Goal: Find specific page/section: Find specific page/section

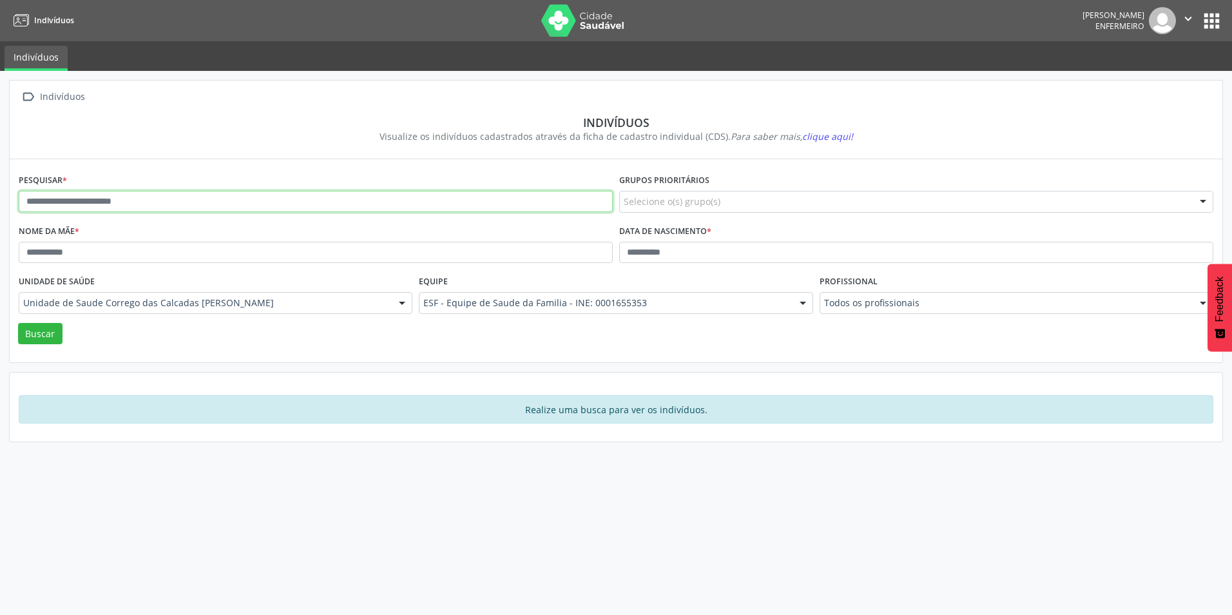
click at [544, 197] on input "text" at bounding box center [316, 202] width 594 height 22
click at [27, 334] on button "Buscar" at bounding box center [40, 334] width 44 height 22
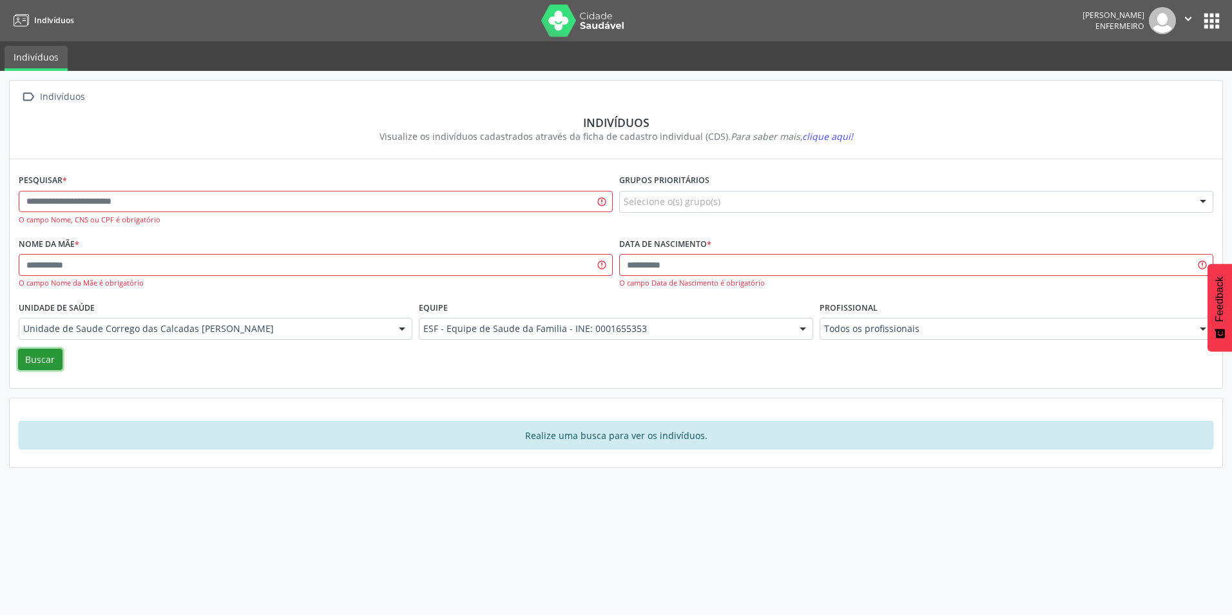
click at [1187, 19] on icon "" at bounding box center [1188, 19] width 14 height 14
click at [1210, 17] on button "apps" at bounding box center [1211, 21] width 23 height 23
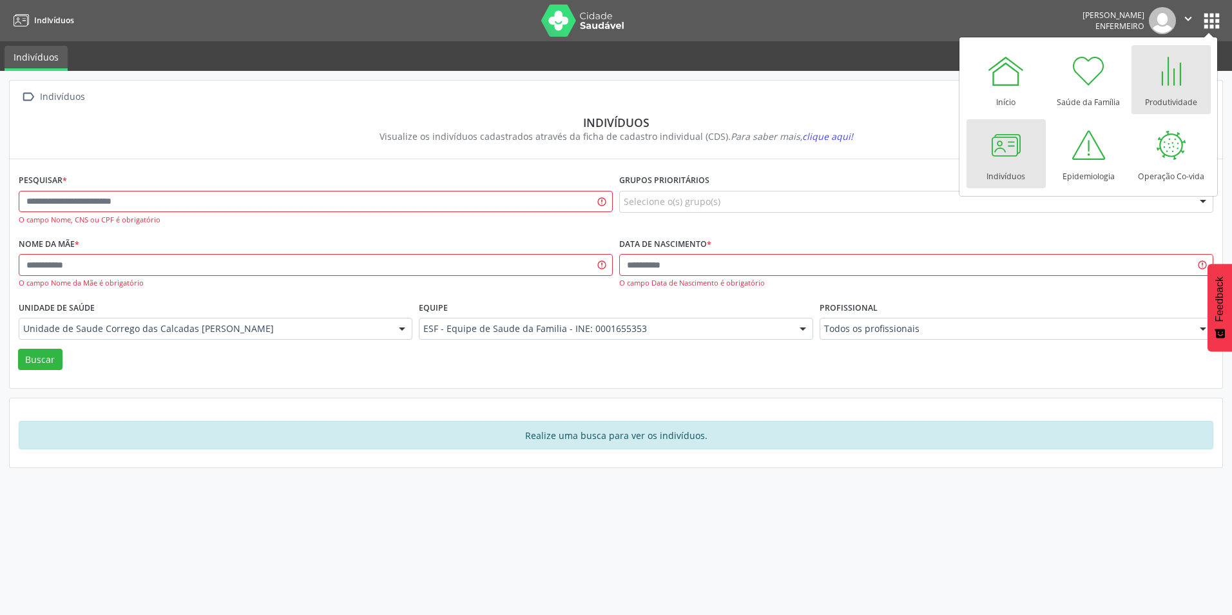
click at [1171, 90] on div "Produtividade" at bounding box center [1171, 98] width 52 height 17
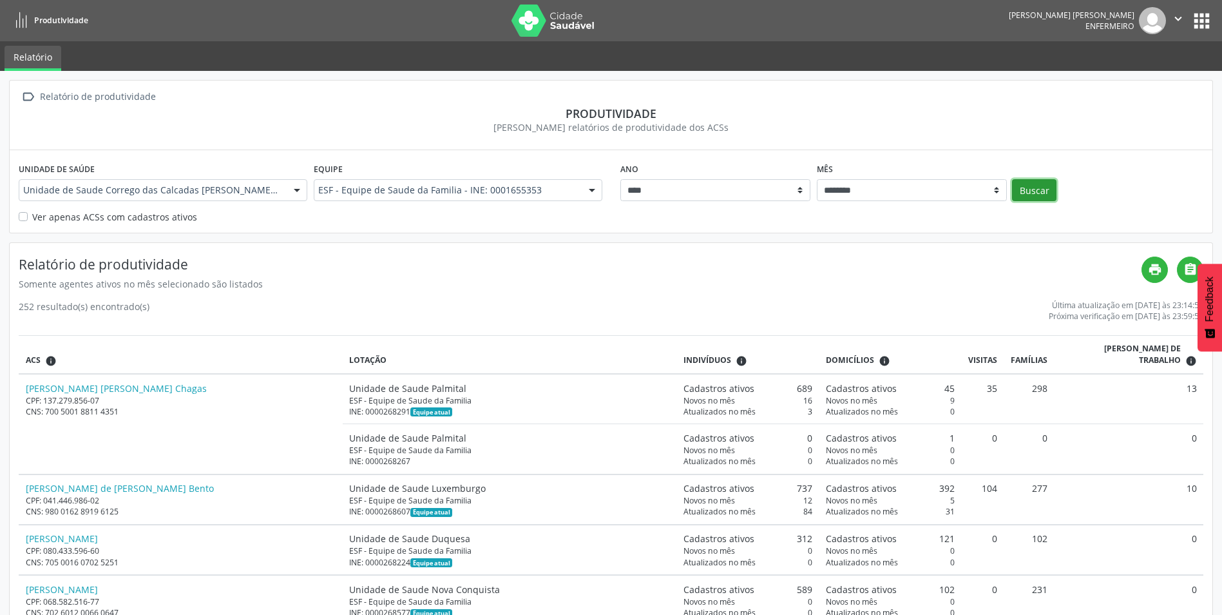
click at [1028, 189] on button "Buscar" at bounding box center [1034, 190] width 44 height 22
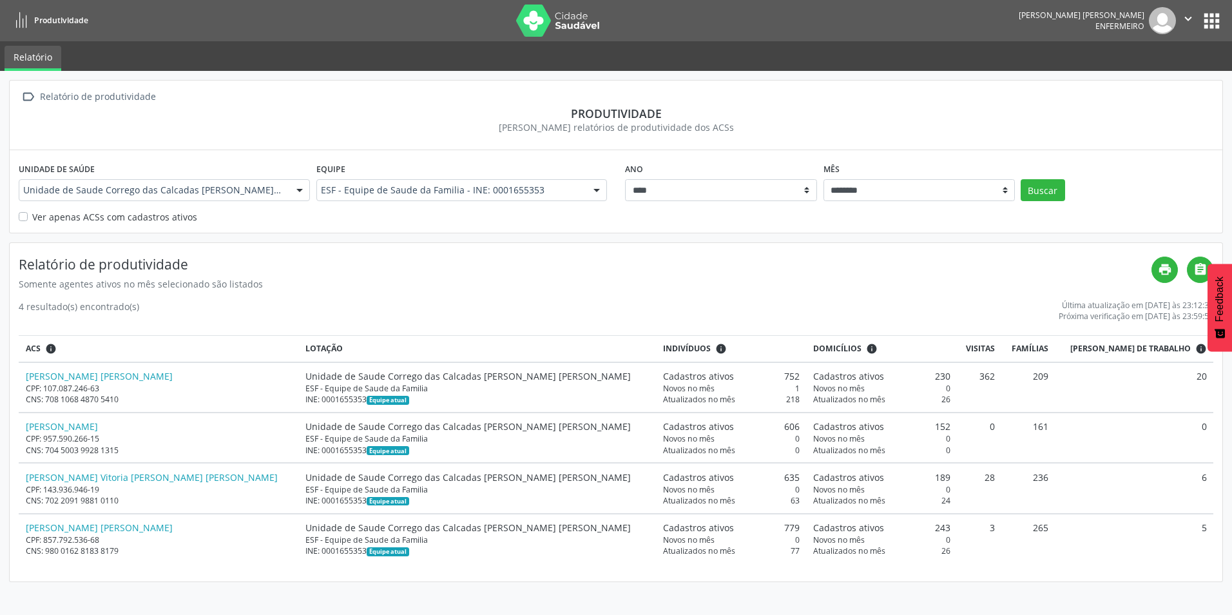
click at [595, 192] on div at bounding box center [596, 191] width 19 height 22
click at [551, 257] on h4 "Relatório de produtividade" at bounding box center [585, 264] width 1133 height 16
click at [1214, 19] on button "apps" at bounding box center [1211, 21] width 23 height 23
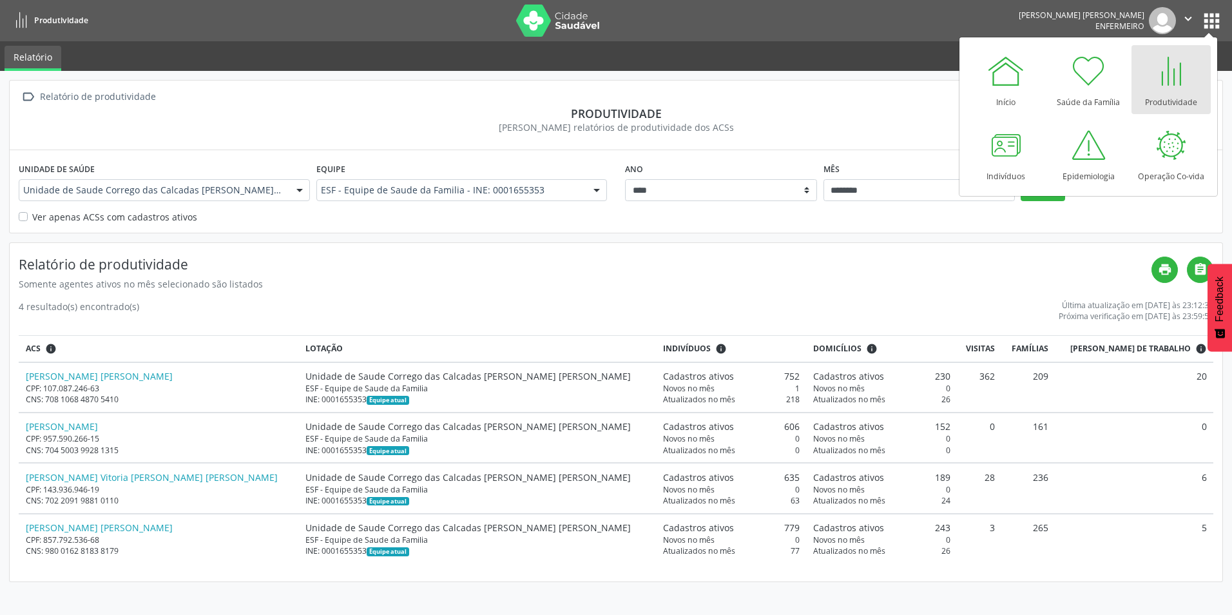
click at [945, 237] on div " Relatório de produtividade Produtividade [PERSON_NAME] relatórios de produtiv…" at bounding box center [616, 331] width 1214 height 502
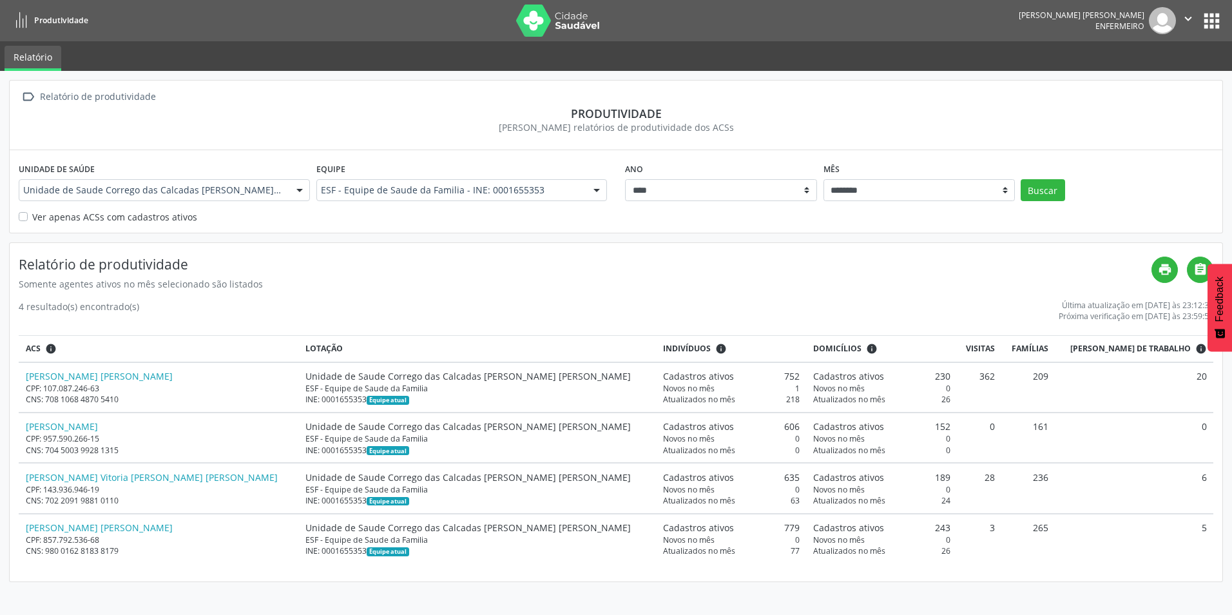
click at [1216, 14] on button "apps" at bounding box center [1211, 21] width 23 height 23
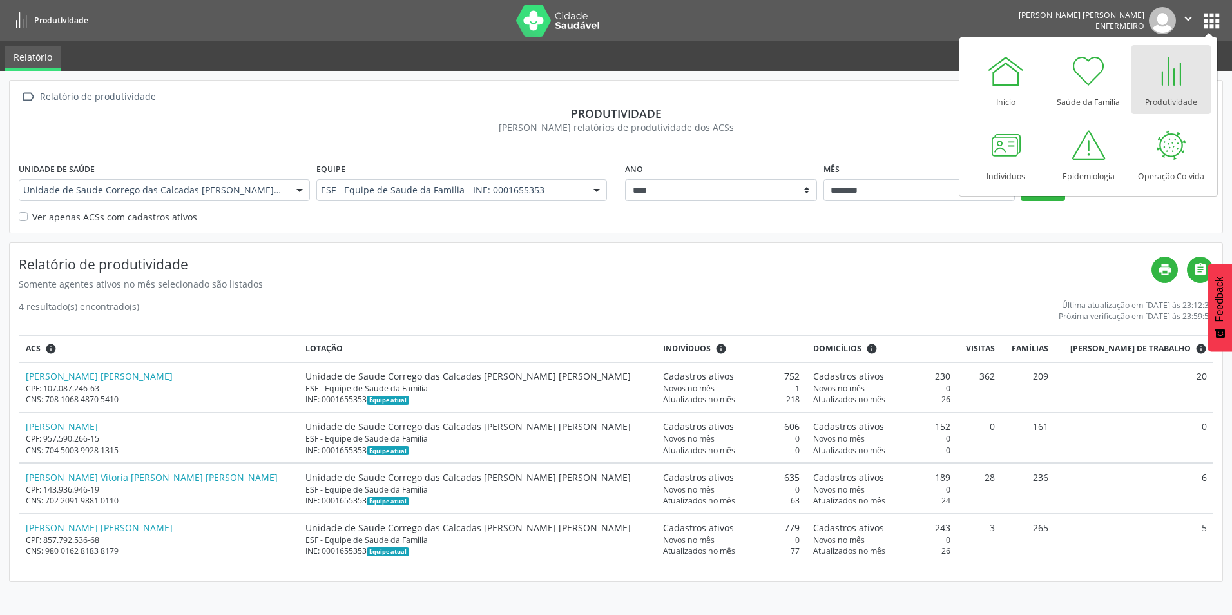
click at [1171, 66] on div at bounding box center [1170, 71] width 39 height 39
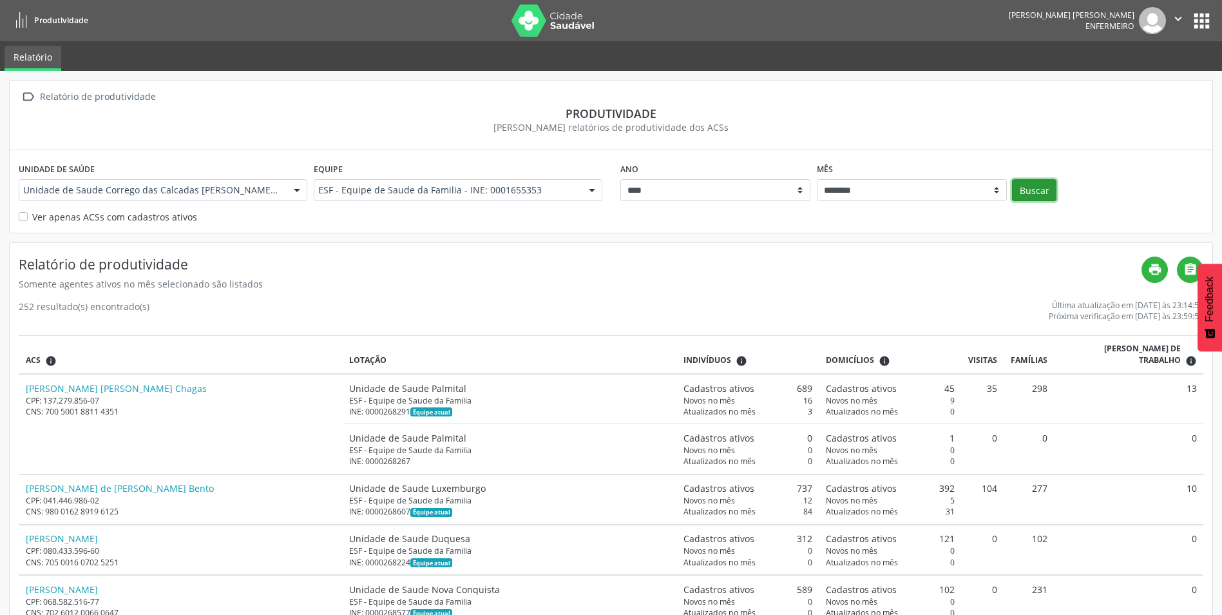
click at [1049, 191] on button "Buscar" at bounding box center [1034, 190] width 44 height 22
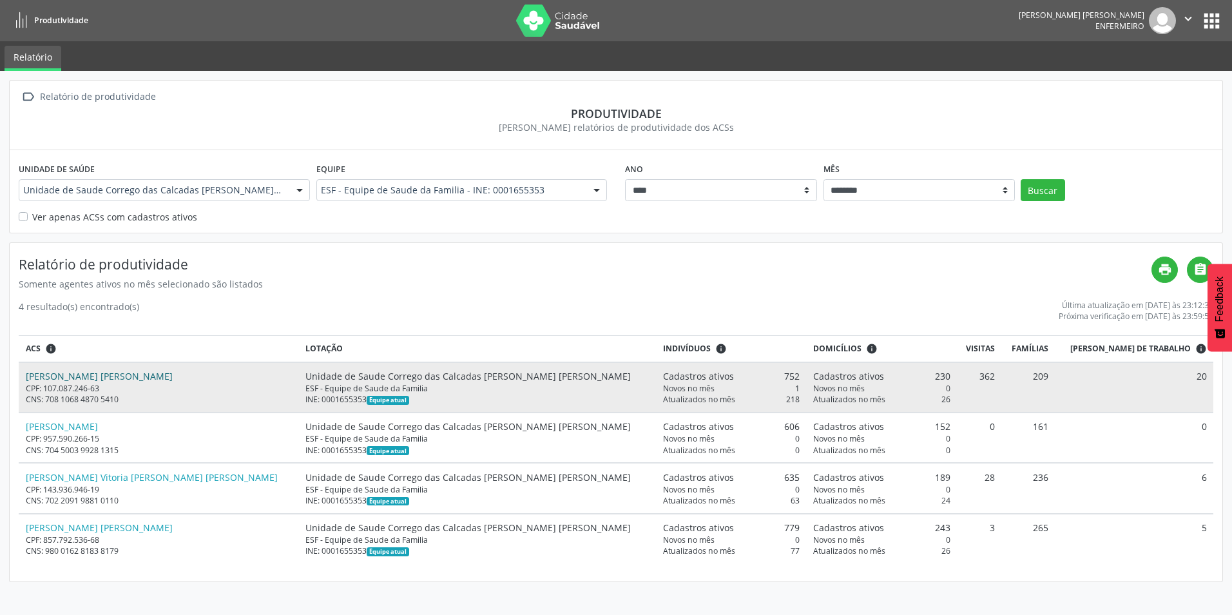
click at [95, 376] on link "[PERSON_NAME] [PERSON_NAME]" at bounding box center [99, 376] width 147 height 12
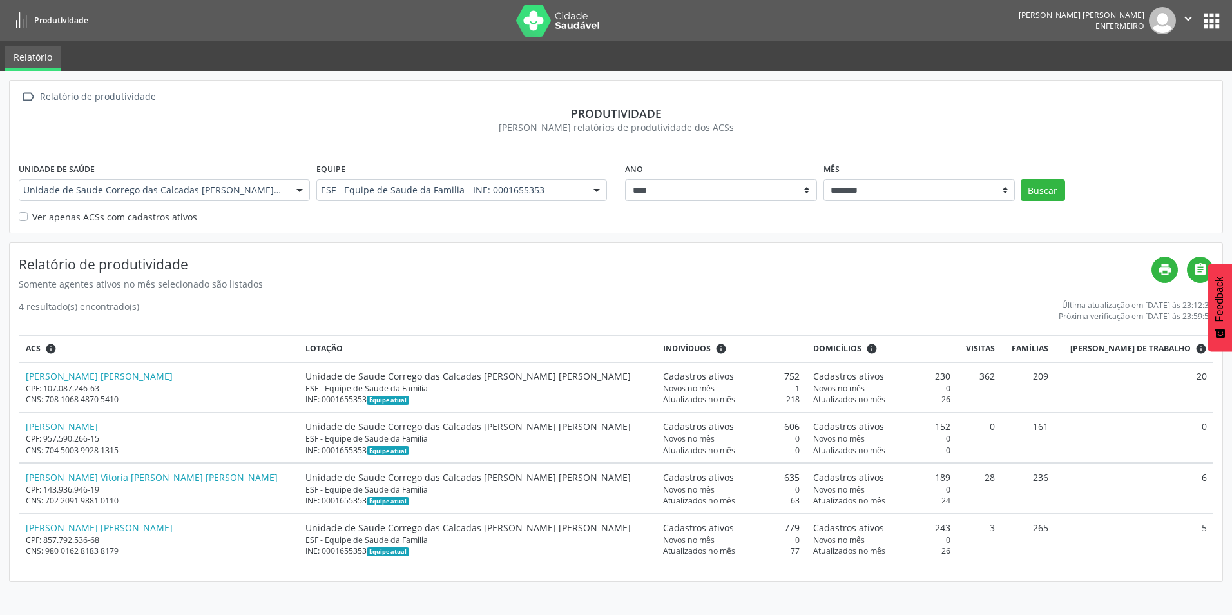
click at [40, 48] on link "Relatório" at bounding box center [33, 58] width 57 height 25
click at [26, 16] on icon at bounding box center [22, 21] width 16 height 16
